Goal: Task Accomplishment & Management: Use online tool/utility

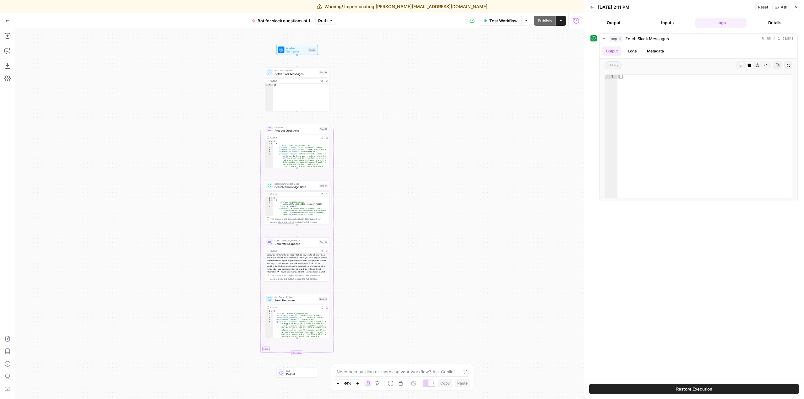
click at [290, 52] on span "Set Inputs" at bounding box center [296, 51] width 21 height 4
click at [657, 24] on button "Inputs" at bounding box center [666, 23] width 51 height 10
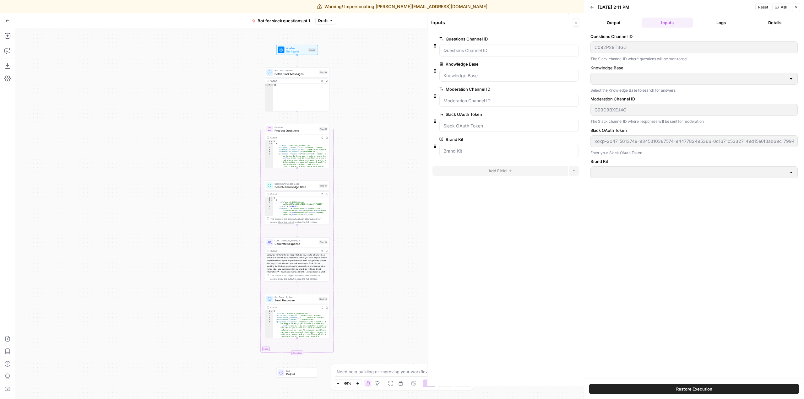
type input "AirOps"
type input "AirOps Docs"
click at [386, 120] on div "Workflow Set Inputs Inputs Run Code · Python Fetch Slack Messages Step 10 Outpu…" at bounding box center [299, 213] width 569 height 371
drag, startPoint x: 12, startPoint y: 53, endPoint x: 7, endPoint y: 53, distance: 5.0
click at [7, 53] on icon "button" at bounding box center [6, 51] width 5 height 5
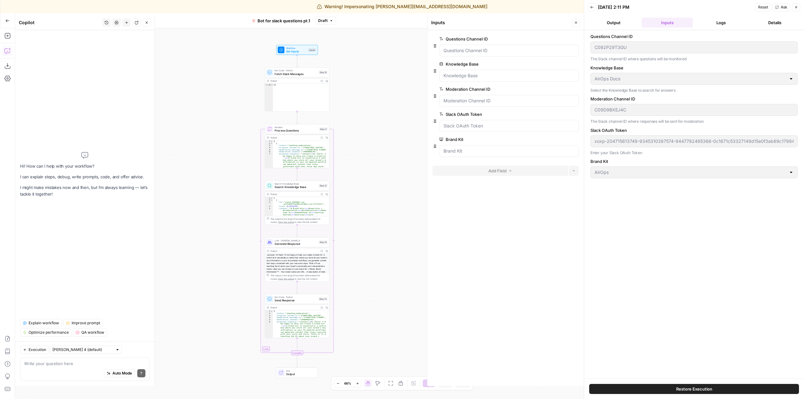
click at [90, 369] on div "Auto Mode Send" at bounding box center [84, 374] width 121 height 14
type textarea "the code on step 10 is set to fetch questions from how many minutes ago?"
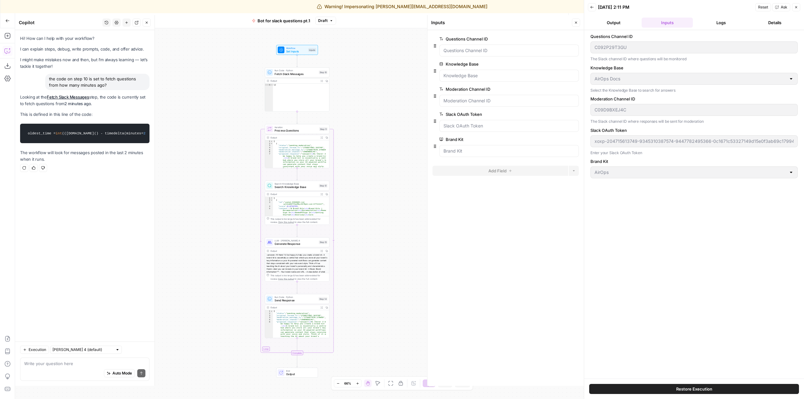
click at [494, 55] on div at bounding box center [508, 51] width 139 height 12
click at [591, 5] on button "Back" at bounding box center [592, 7] width 8 height 8
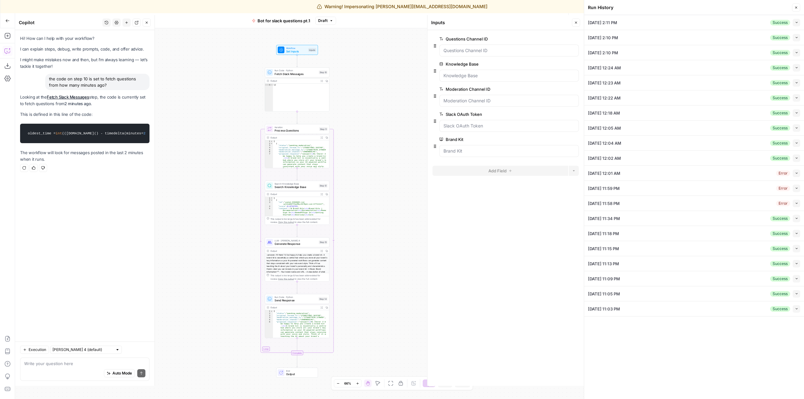
click at [578, 21] on button "Close" at bounding box center [576, 23] width 8 height 8
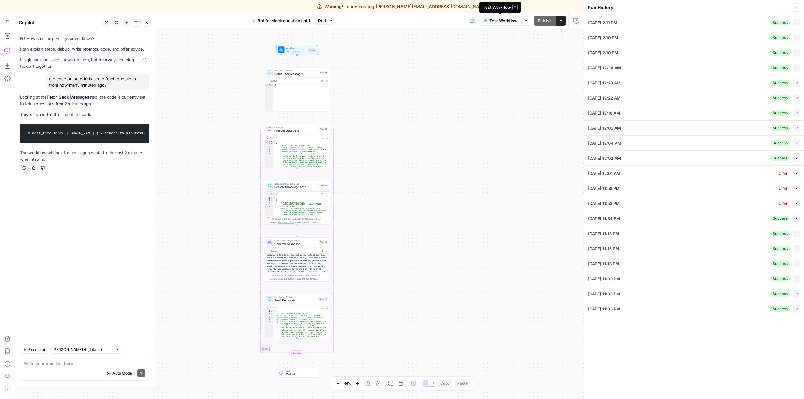
click at [506, 21] on span "Test Workflow" at bounding box center [503, 21] width 28 height 6
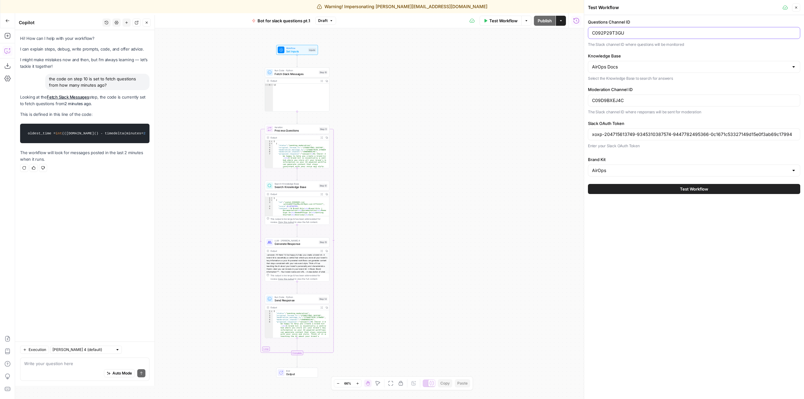
drag, startPoint x: 659, startPoint y: 30, endPoint x: 578, endPoint y: 29, distance: 81.0
click at [578, 29] on body "Warning! Impersonating [PERSON_NAME][EMAIL_ADDRESS][DOMAIN_NAME] Finish imperso…" at bounding box center [402, 199] width 804 height 399
paste input "C09CNLP25M3"
type input "C092P29T3GUC09CNLP25M3"
click at [711, 188] on button "Test Workflow" at bounding box center [694, 189] width 212 height 10
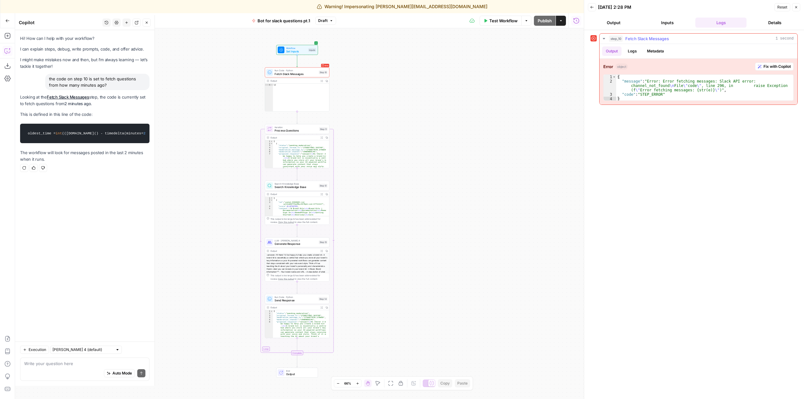
click at [772, 68] on span "Fix with Copilot" at bounding box center [776, 67] width 27 height 6
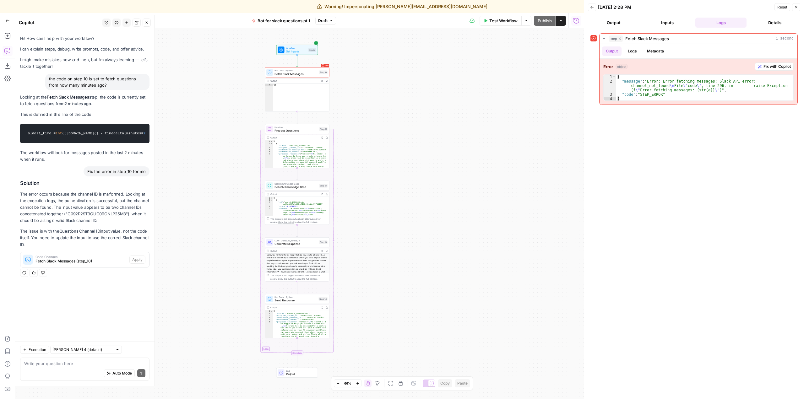
click at [669, 19] on button "Inputs" at bounding box center [666, 23] width 51 height 10
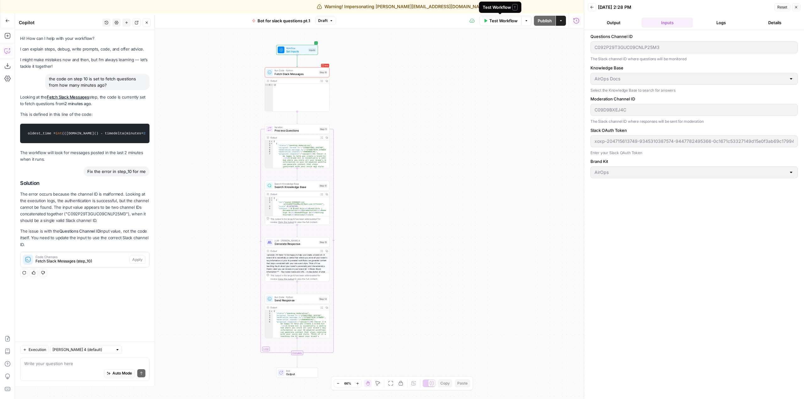
click at [507, 25] on button "Test Workflow" at bounding box center [500, 21] width 42 height 10
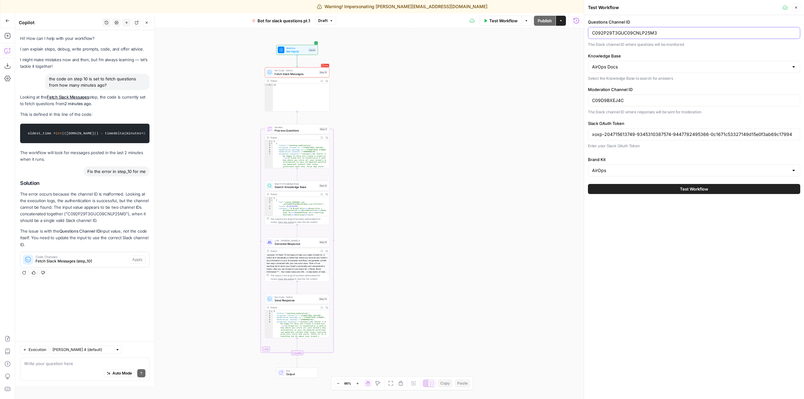
click at [666, 35] on input "C092P29T3GUC09CNLP25M3" at bounding box center [694, 33] width 204 height 6
drag, startPoint x: 680, startPoint y: 33, endPoint x: 550, endPoint y: 29, distance: 129.7
click at [550, 29] on body "Warning! Impersonating [PERSON_NAME][EMAIL_ADDRESS][DOMAIN_NAME] Finish imperso…" at bounding box center [402, 199] width 804 height 399
drag, startPoint x: 667, startPoint y: 34, endPoint x: 587, endPoint y: 29, distance: 79.9
click at [587, 29] on div "Questions Channel ID C092P29T3GUC09CNLP25M3 The Slack channel ID where question…" at bounding box center [694, 106] width 220 height 183
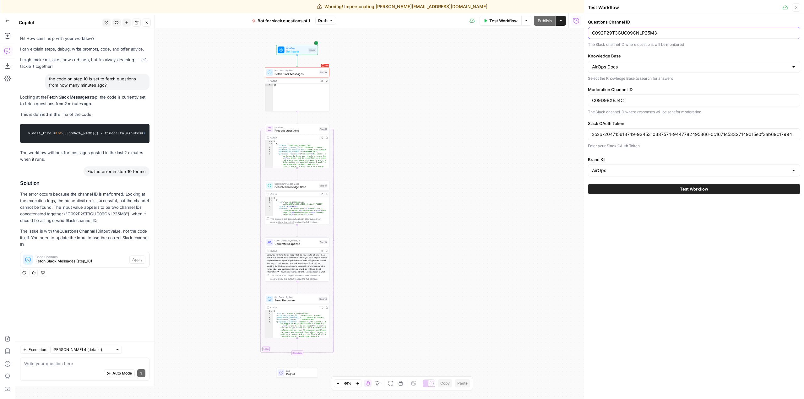
paste input "text"
type input "C09CNLP25M3"
click at [691, 190] on span "Test Workflow" at bounding box center [694, 189] width 28 height 6
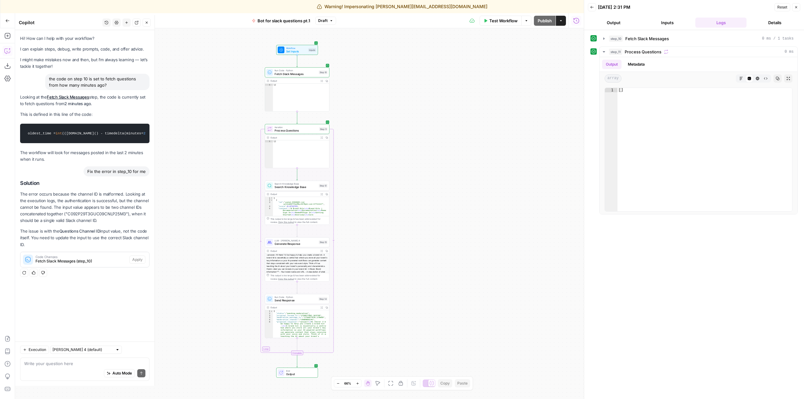
click at [504, 22] on span "Test Workflow" at bounding box center [503, 21] width 28 height 6
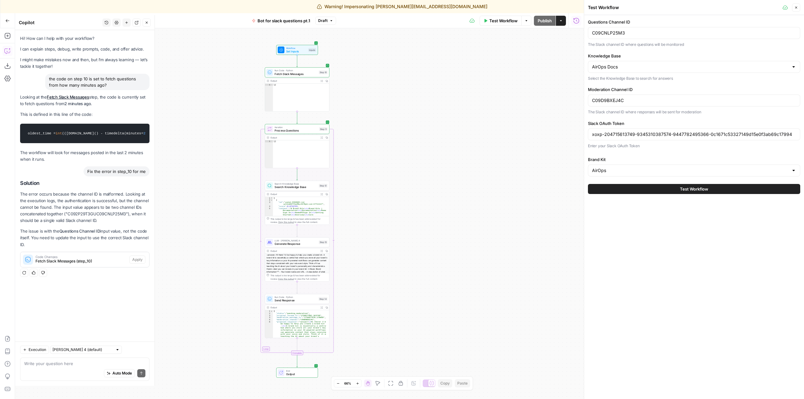
click at [703, 192] on span "Test Workflow" at bounding box center [694, 189] width 28 height 6
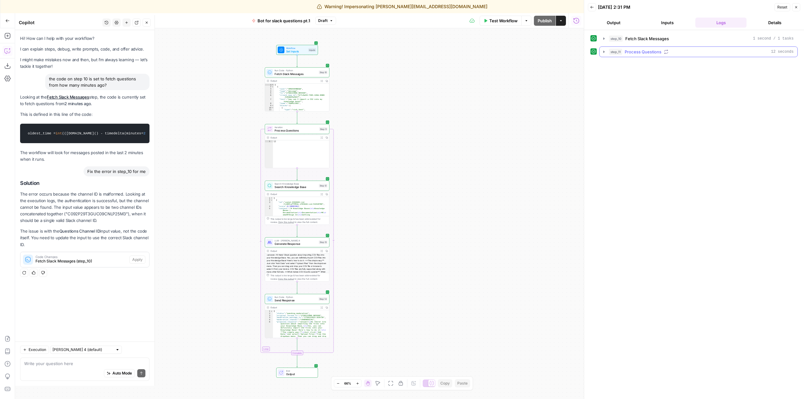
click at [604, 52] on icon "button" at bounding box center [603, 52] width 1 height 2
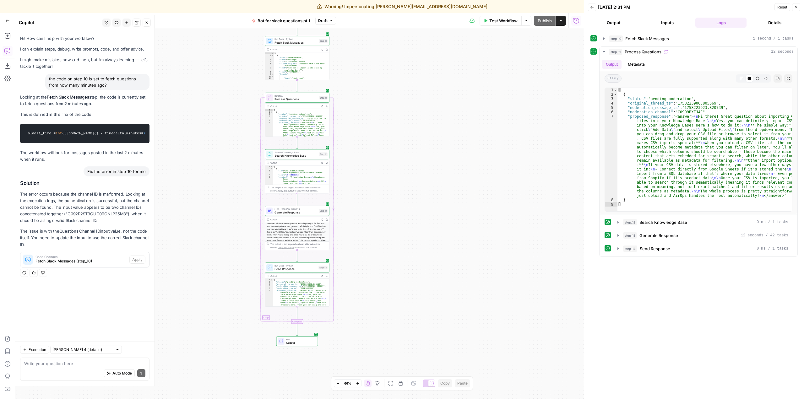
click at [794, 8] on icon "button" at bounding box center [796, 7] width 4 height 4
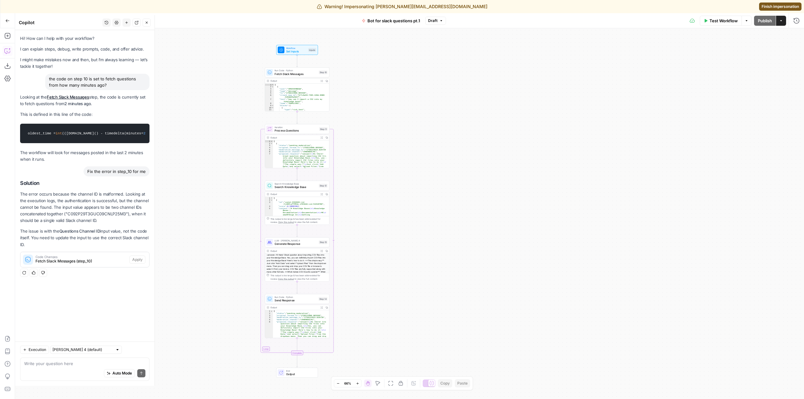
click at [300, 73] on span "Fetch Slack Messages" at bounding box center [295, 74] width 42 height 4
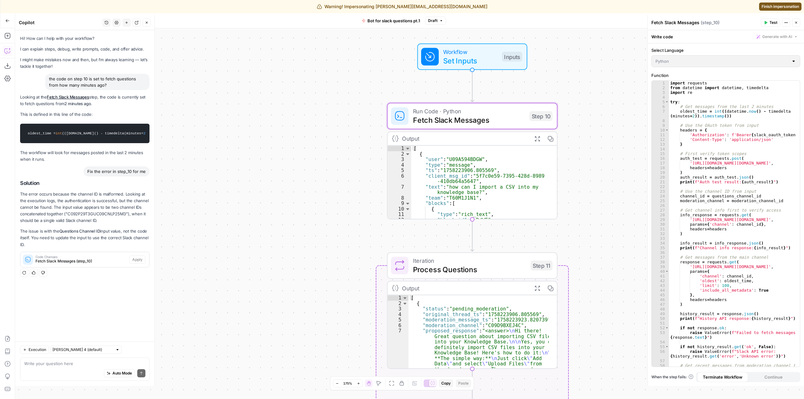
drag, startPoint x: 351, startPoint y: 97, endPoint x: 614, endPoint y: 180, distance: 276.1
click at [614, 180] on div "Workflow Set Inputs Inputs Run Code · Python Fetch Slack Messages Step 10 Outpu…" at bounding box center [409, 213] width 789 height 371
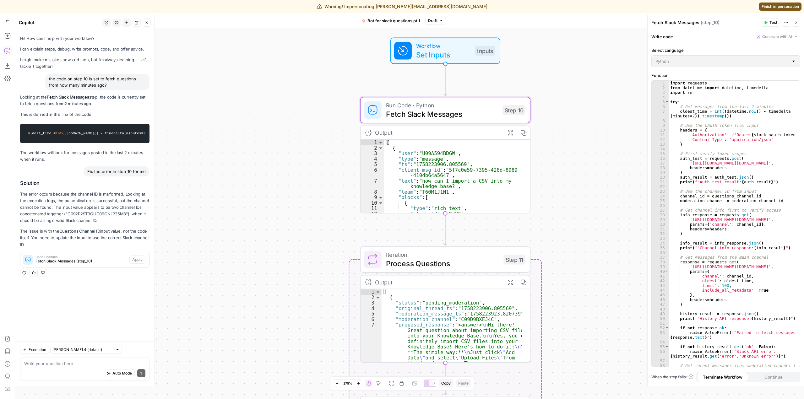
drag, startPoint x: 614, startPoint y: 180, endPoint x: 587, endPoint y: 174, distance: 27.7
click at [587, 174] on div "Workflow Set Inputs Inputs Run Code · Python Fetch Slack Messages Step 10 Outpu…" at bounding box center [409, 213] width 789 height 371
click at [465, 110] on span "Fetch Slack Messages" at bounding box center [442, 113] width 112 height 11
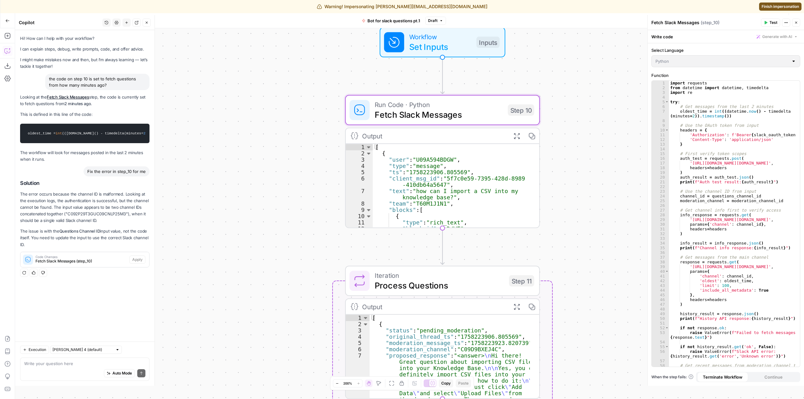
click at [465, 110] on span "Fetch Slack Messages" at bounding box center [439, 114] width 128 height 13
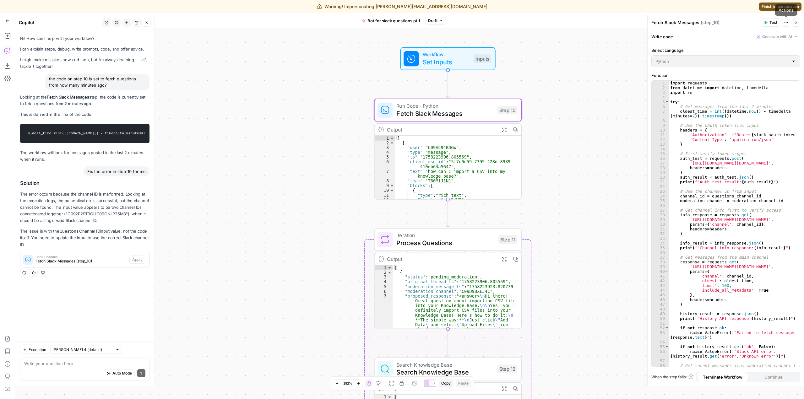
click at [795, 22] on icon "button" at bounding box center [796, 23] width 4 height 4
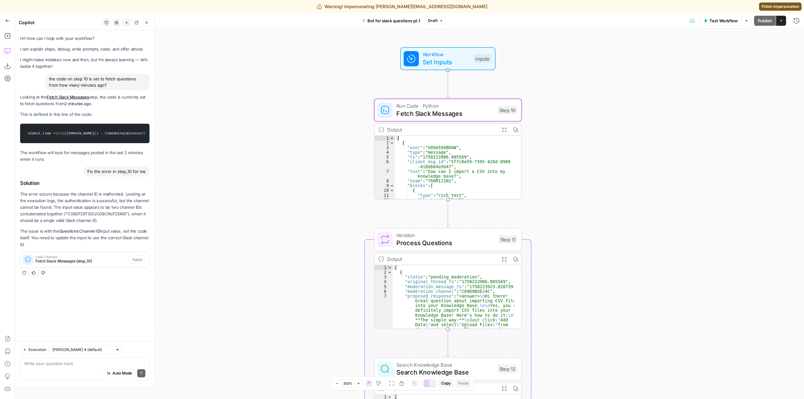
click at [472, 112] on span "Fetch Slack Messages" at bounding box center [444, 113] width 97 height 9
